Goal: Find specific page/section

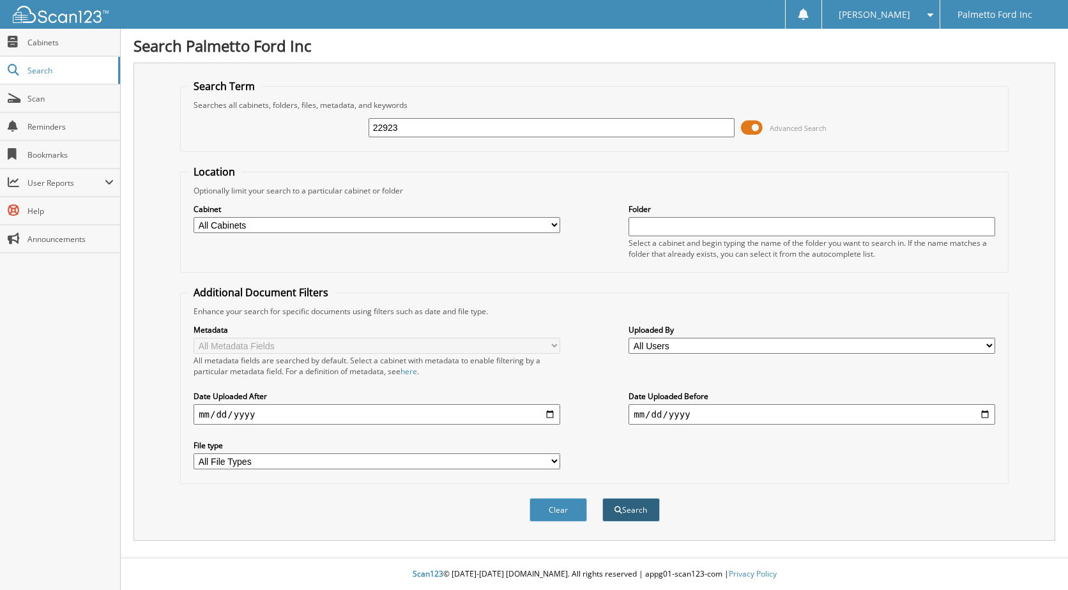
type input "22923"
click at [627, 509] on button "Search" at bounding box center [630, 510] width 57 height 24
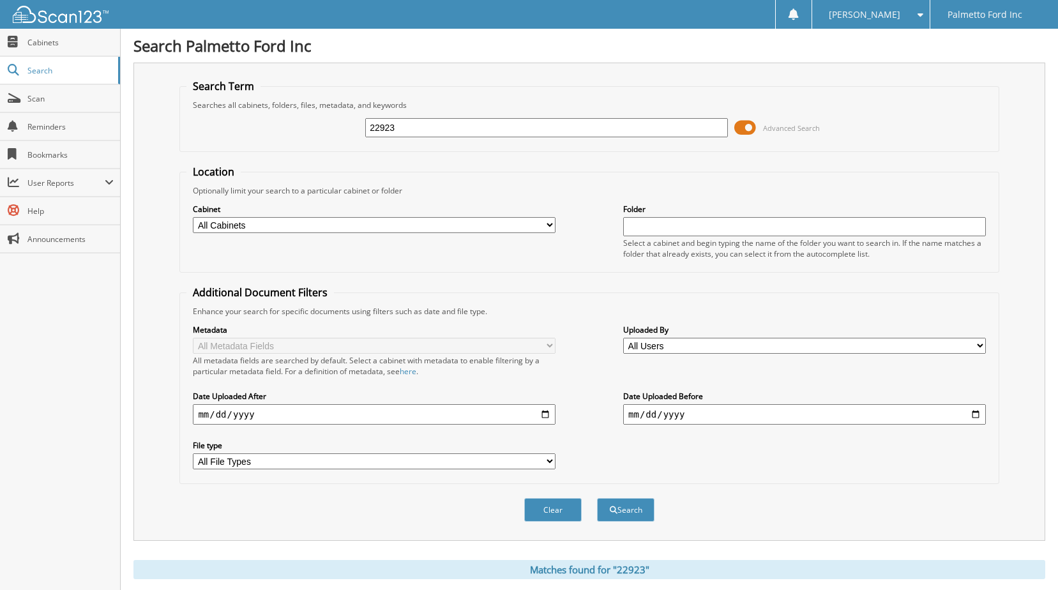
click at [420, 126] on input "22923" at bounding box center [546, 127] width 363 height 19
type input "2"
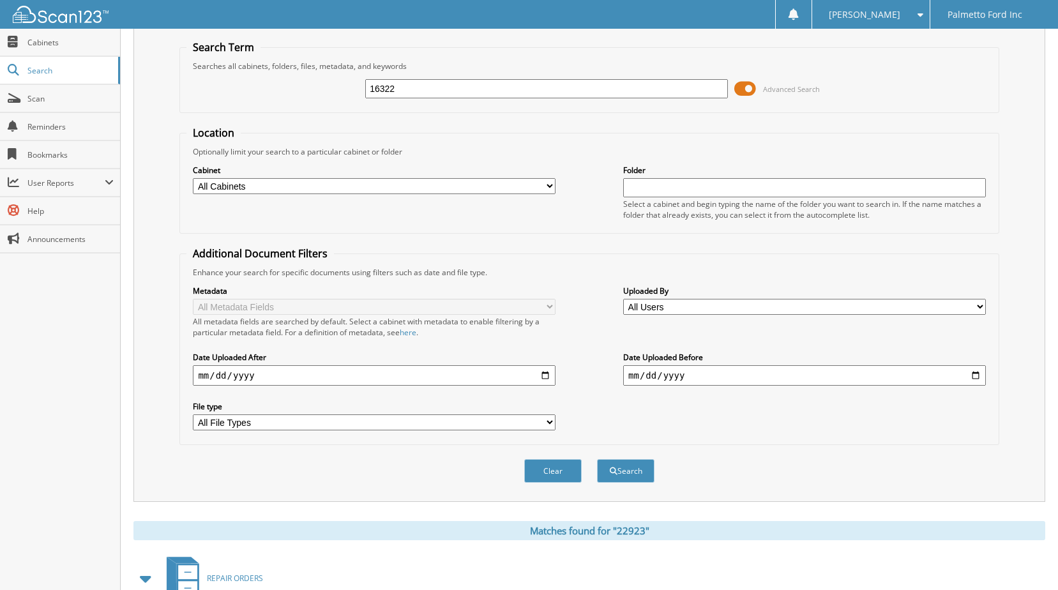
scroll to position [128, 0]
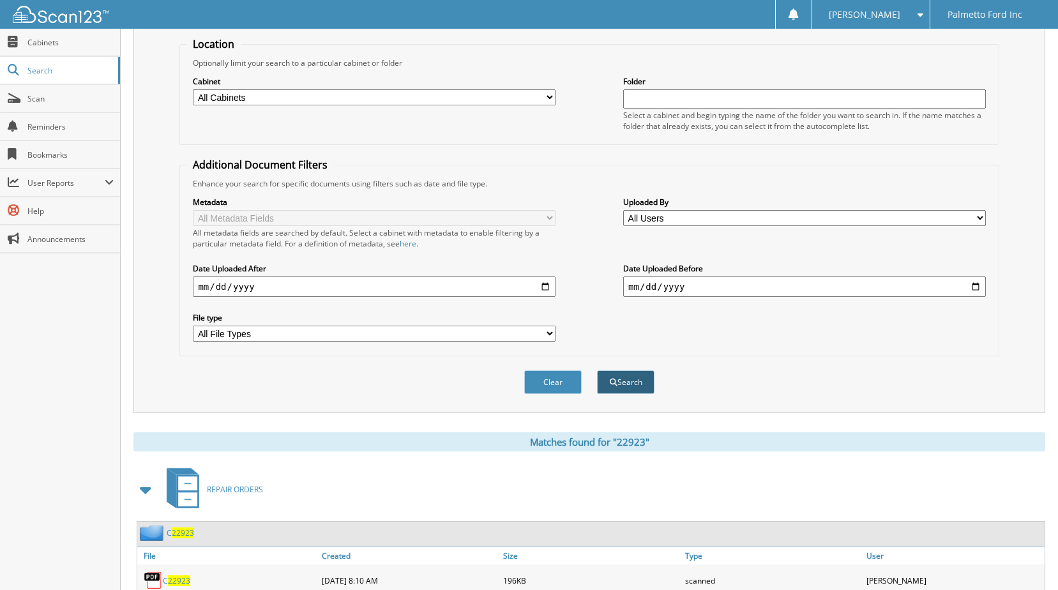
type input "16322"
click at [642, 384] on button "Search" at bounding box center [625, 382] width 57 height 24
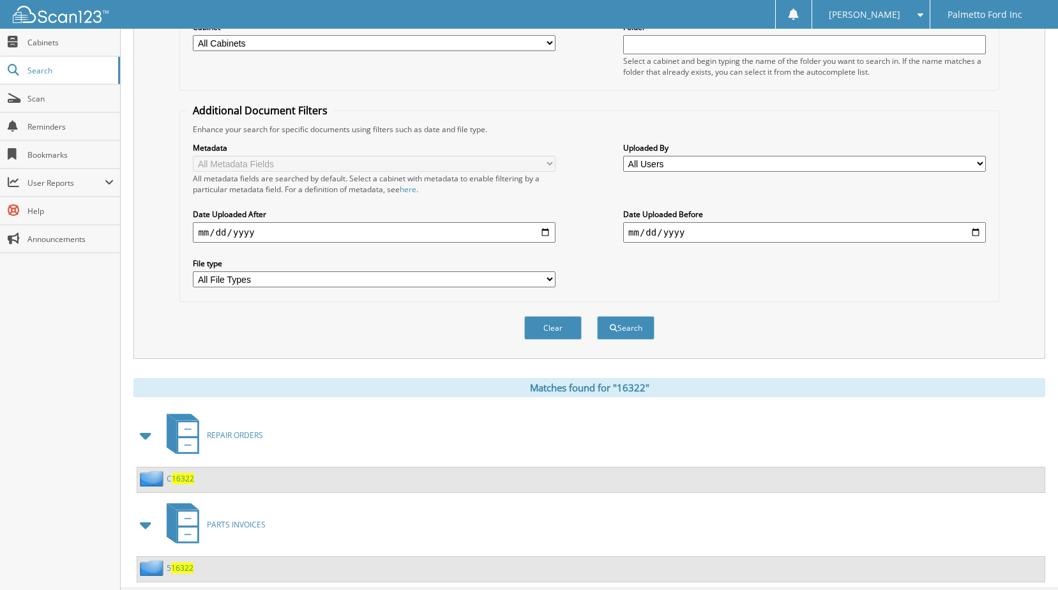
scroll to position [213, 0]
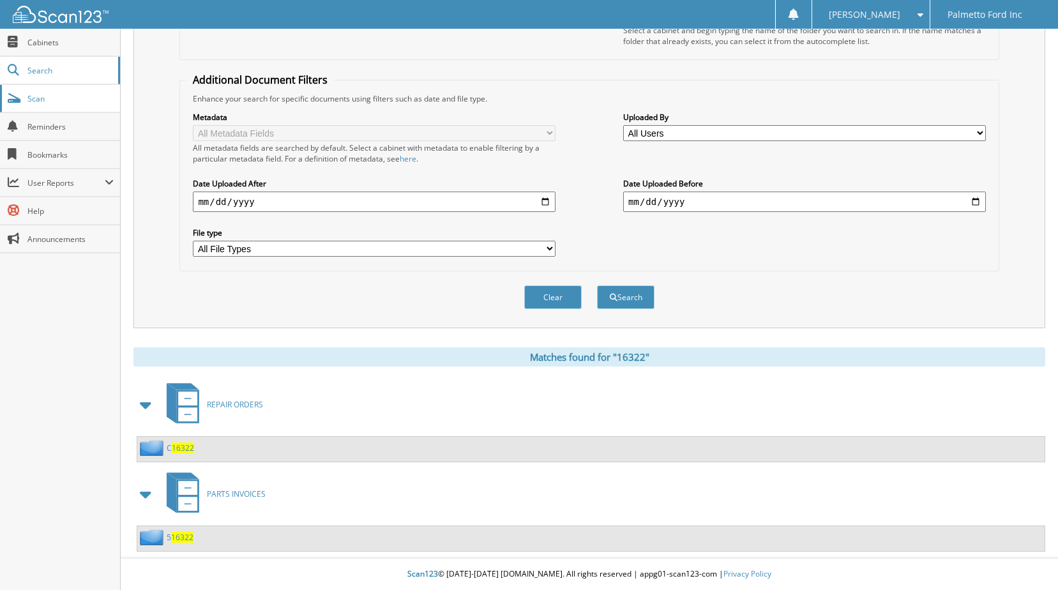
click at [54, 105] on link "Scan" at bounding box center [60, 98] width 120 height 27
